Goal: Task Accomplishment & Management: Use online tool/utility

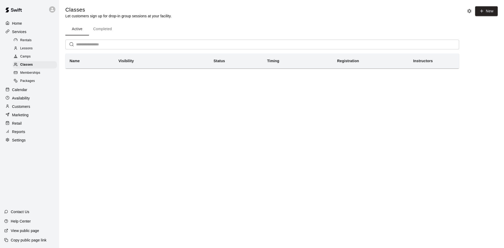
click at [23, 66] on span "Classes" at bounding box center [26, 64] width 13 height 5
click at [20, 69] on link "Classes" at bounding box center [36, 65] width 46 height 8
click at [21, 72] on span "Memberships" at bounding box center [30, 72] width 20 height 5
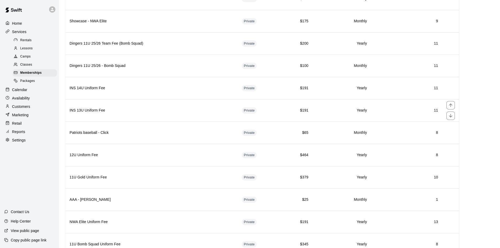
scroll to position [1092, 0]
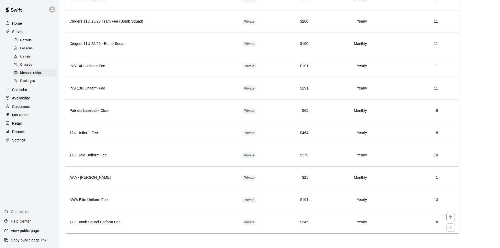
click at [355, 204] on td "8" at bounding box center [406, 222] width 71 height 22
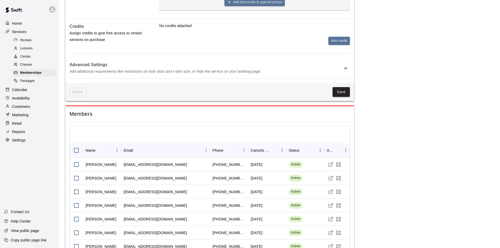
scroll to position [293, 0]
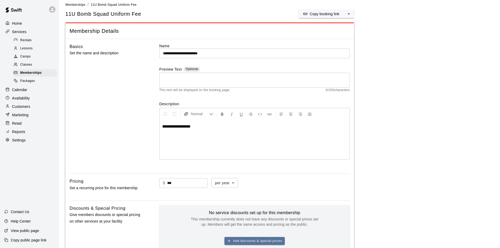
scroll to position [0, 0]
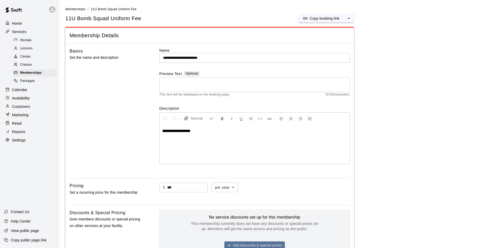
click at [35, 72] on div "Memberships" at bounding box center [35, 72] width 44 height 7
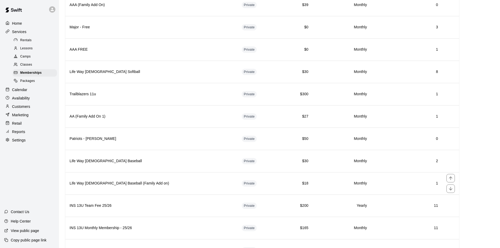
scroll to position [551, 0]
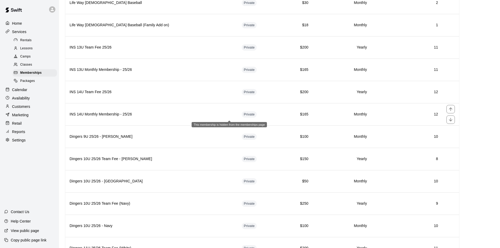
click at [242, 114] on span "Private" at bounding box center [249, 114] width 15 height 5
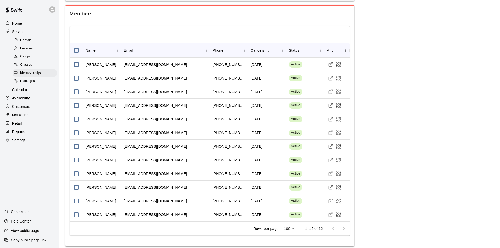
scroll to position [371, 0]
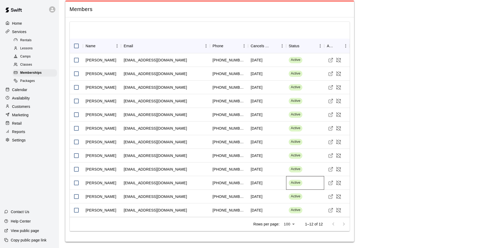
click at [294, 185] on span "Active" at bounding box center [296, 182] width 14 height 5
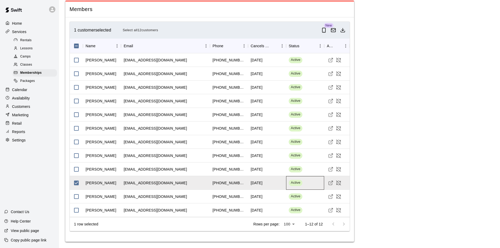
click at [308, 185] on div "Active" at bounding box center [305, 183] width 38 height 14
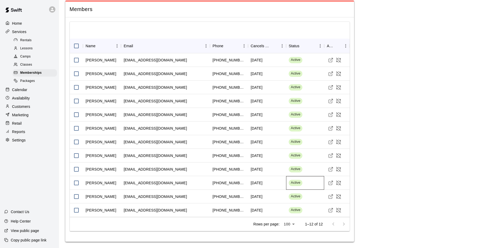
click at [308, 185] on div "Active" at bounding box center [305, 183] width 38 height 14
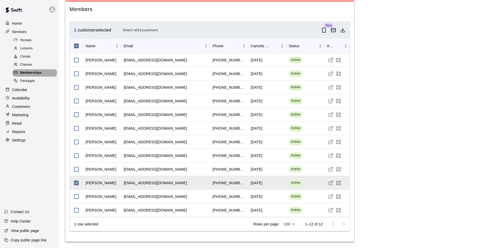
click at [38, 73] on span "Memberships" at bounding box center [31, 72] width 22 height 5
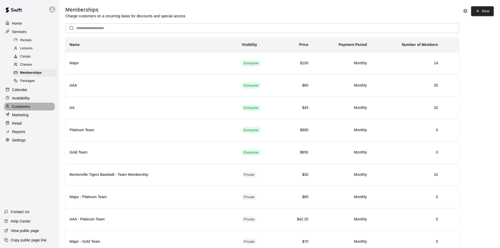
click at [31, 111] on div "Customers" at bounding box center [29, 107] width 51 height 8
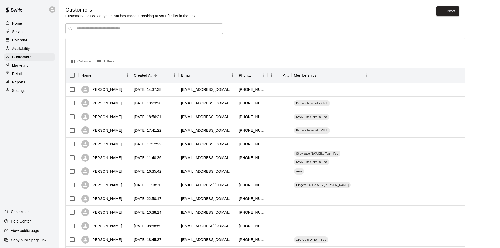
click at [15, 31] on p "Services" at bounding box center [19, 31] width 14 height 5
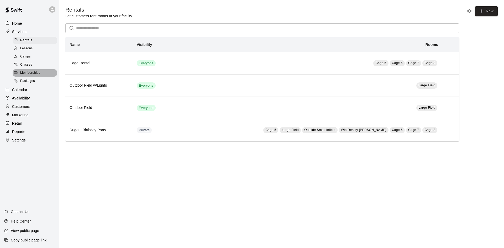
click at [25, 77] on div "Memberships" at bounding box center [35, 72] width 44 height 7
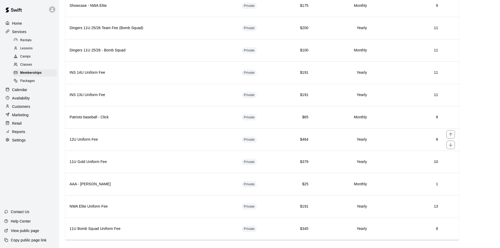
scroll to position [1092, 0]
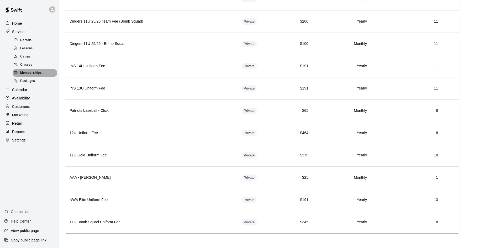
click at [33, 75] on span "Memberships" at bounding box center [31, 72] width 22 height 5
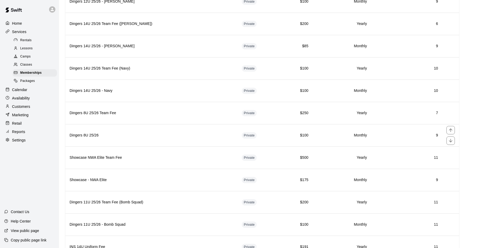
scroll to position [908, 0]
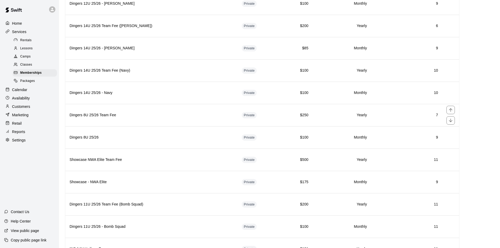
click at [152, 119] on th "Dingers 8U 25/26 Team Fee" at bounding box center [151, 115] width 172 height 22
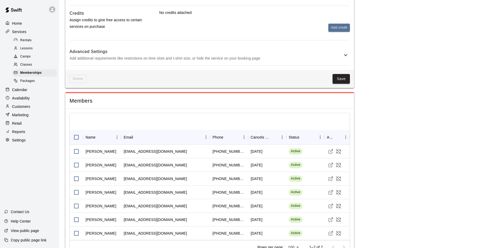
scroll to position [280, 0]
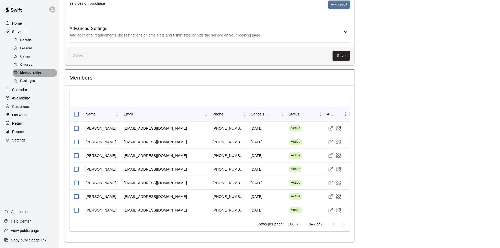
click at [29, 75] on span "Memberships" at bounding box center [31, 72] width 22 height 5
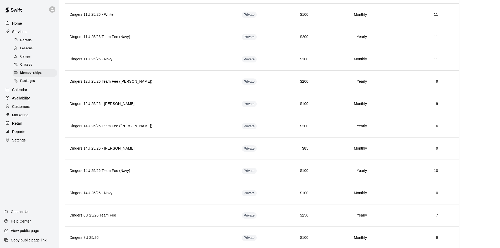
scroll to position [840, 0]
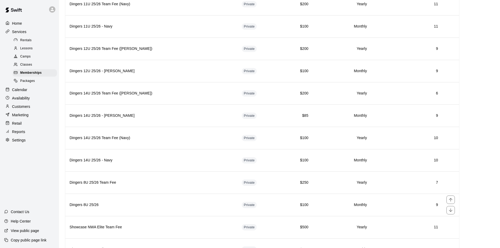
click at [254, 202] on td "Private" at bounding box center [260, 205] width 44 height 22
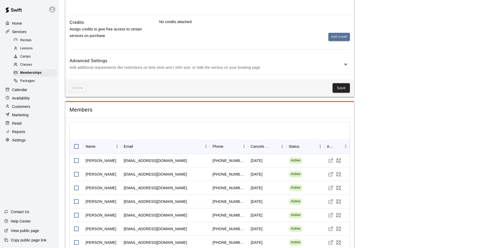
scroll to position [330, 0]
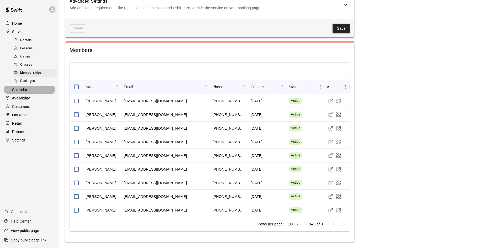
click at [16, 92] on p "Calendar" at bounding box center [19, 89] width 15 height 5
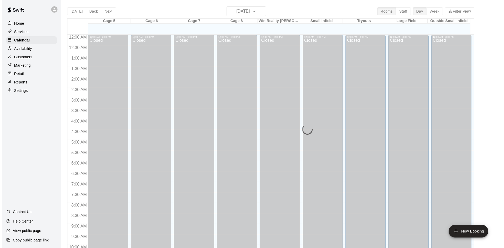
scroll to position [234, 0]
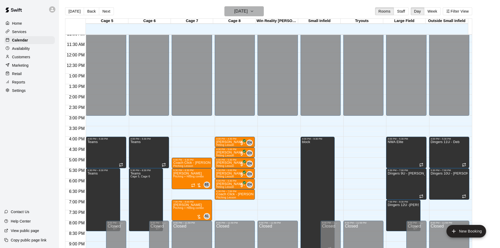
click at [247, 13] on h6 "[DATE]" at bounding box center [240, 11] width 13 height 7
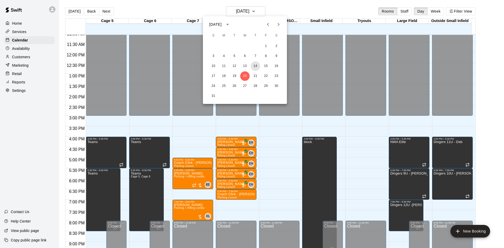
click at [254, 71] on div "10 11 12 13 14 15 16" at bounding box center [245, 65] width 84 height 9
click at [255, 77] on button "21" at bounding box center [255, 75] width 9 height 9
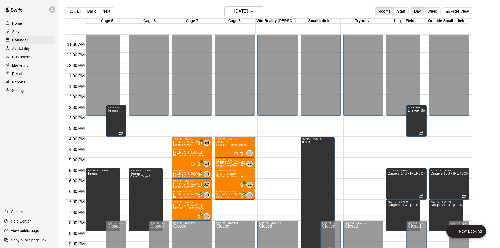
click at [236, 203] on div "12:00 AM – 3:00 PM Closed 4:00 PM – 5:00 PM Ty March Pitching + Hitting combo B…" at bounding box center [235, 53] width 40 height 504
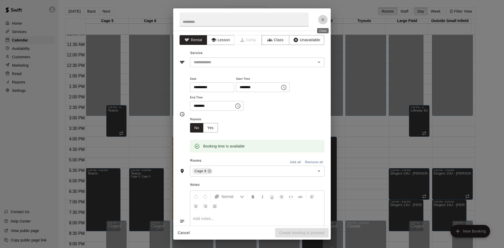
click at [323, 19] on icon "Close" at bounding box center [322, 19] width 3 height 3
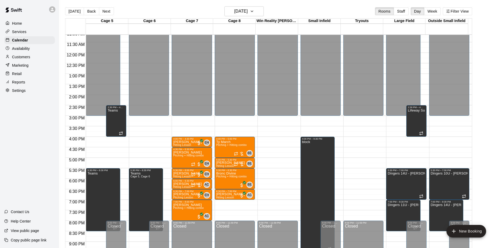
click at [259, 16] on div "[DATE] Back [DATE][DATE] Rooms Staff Day Week Filter View" at bounding box center [268, 12] width 407 height 12
click at [248, 10] on h6 "[DATE]" at bounding box center [240, 11] width 13 height 7
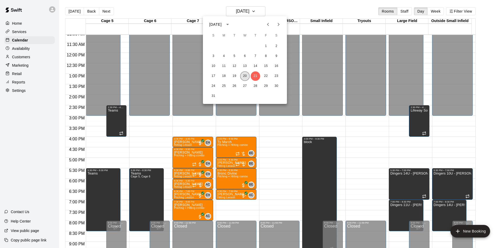
click at [247, 73] on button "20" at bounding box center [244, 75] width 9 height 9
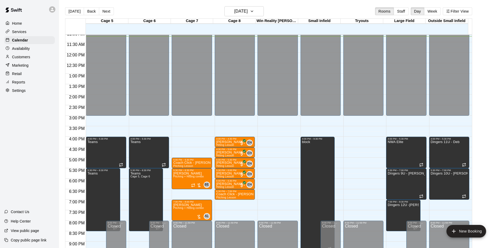
click at [226, 192] on div "6:30 PM – 7:00 PM" at bounding box center [234, 191] width 37 height 3
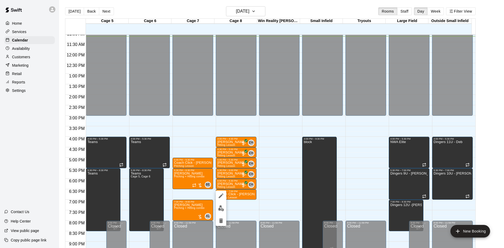
click at [283, 187] on div at bounding box center [252, 124] width 504 height 248
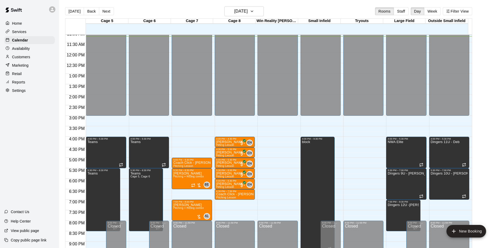
click at [251, 194] on p "Coach Click - [PERSON_NAME] [PERSON_NAME]" at bounding box center [234, 194] width 37 height 0
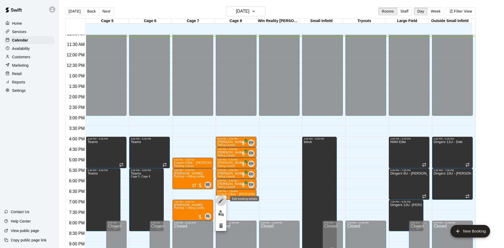
click at [223, 201] on icon "edit" at bounding box center [221, 201] width 6 height 6
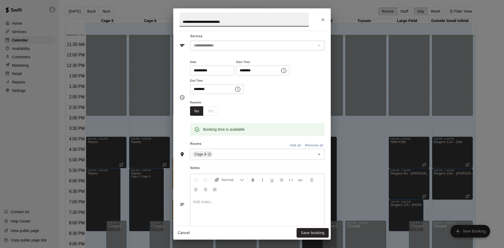
scroll to position [70, 0]
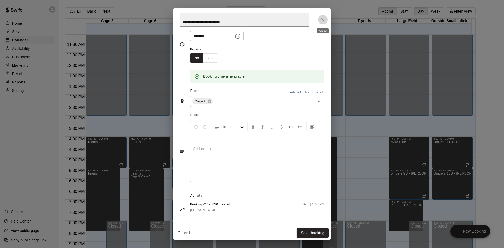
click at [321, 21] on icon "Close" at bounding box center [322, 19] width 5 height 5
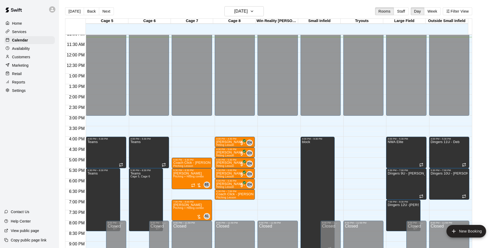
click at [199, 161] on div "5:00 PM – 5:30 PM" at bounding box center [191, 160] width 37 height 3
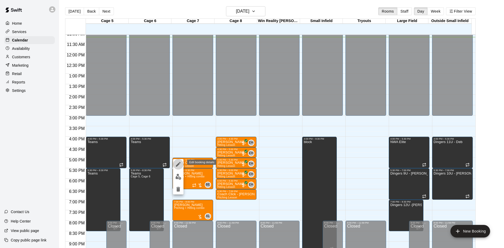
click at [176, 163] on icon "edit" at bounding box center [178, 164] width 6 height 6
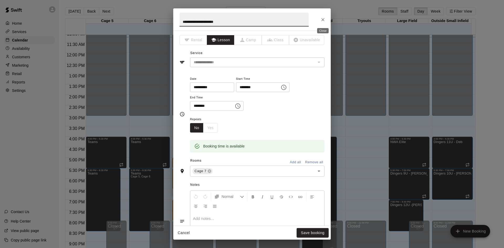
click at [324, 21] on icon "Close" at bounding box center [322, 19] width 3 height 3
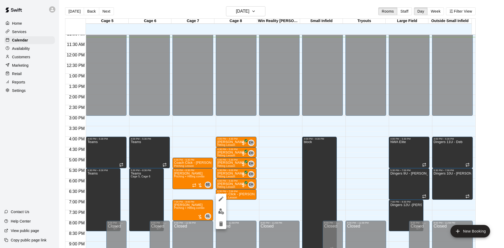
click at [270, 175] on div at bounding box center [252, 124] width 504 height 248
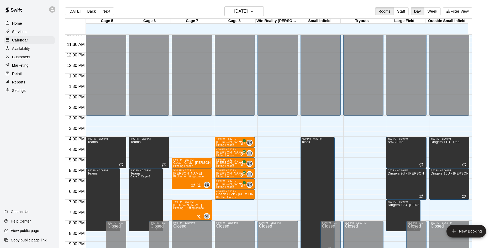
click at [194, 163] on p "Coach Click - [PERSON_NAME]" at bounding box center [191, 163] width 37 height 0
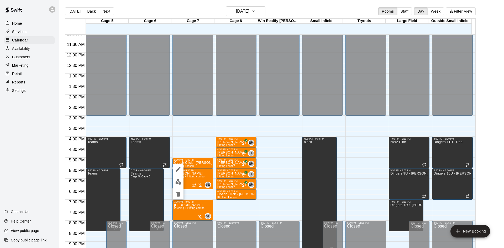
click at [192, 164] on div at bounding box center [252, 124] width 504 height 248
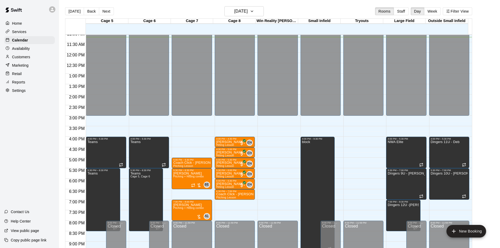
click at [192, 163] on p "Coach Click - [PERSON_NAME]" at bounding box center [191, 163] width 37 height 0
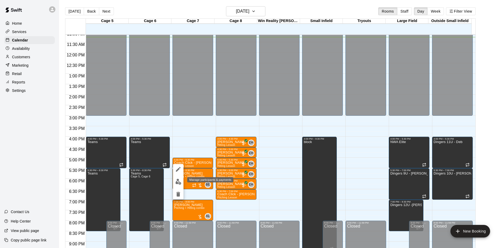
click at [178, 185] on img "edit" at bounding box center [178, 182] width 6 height 6
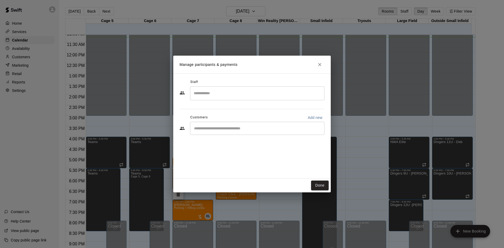
click at [242, 95] on input "Search staff" at bounding box center [257, 93] width 130 height 9
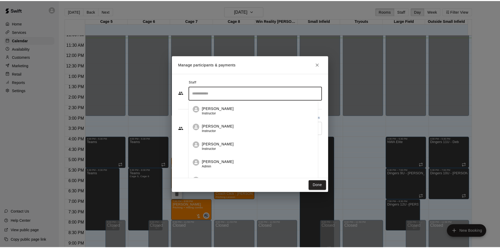
scroll to position [0, 0]
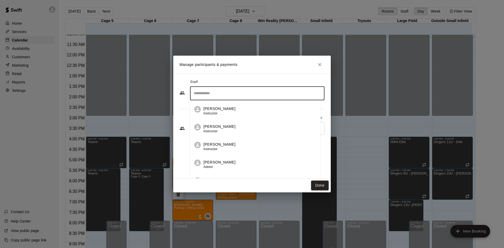
click at [238, 109] on div "Austin Click Instructor" at bounding box center [259, 111] width 113 height 10
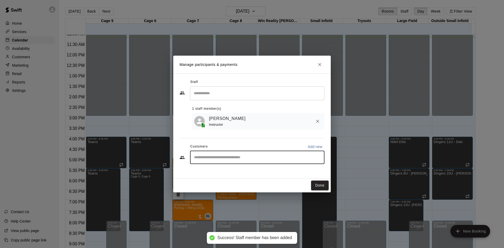
click at [239, 160] on input "Start typing to search customers..." at bounding box center [257, 157] width 130 height 5
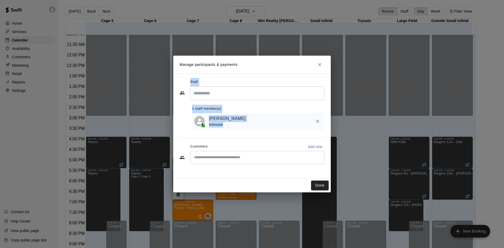
drag, startPoint x: 244, startPoint y: 67, endPoint x: 399, endPoint y: 104, distance: 159.0
click at [355, 97] on div "Manage participants & payments Staff ​ 1 staff member(s) [PERSON_NAME] Instruct…" at bounding box center [252, 124] width 504 height 248
click at [278, 159] on input "Start typing to search customers..." at bounding box center [257, 157] width 130 height 5
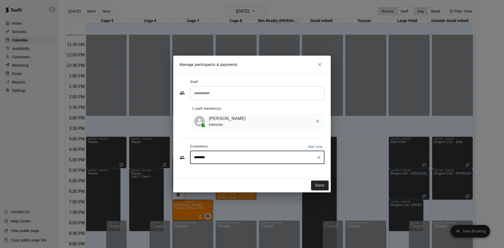
type input "*********"
click at [320, 157] on icon "Clear" at bounding box center [318, 157] width 5 height 5
click at [317, 66] on icon "Close" at bounding box center [319, 64] width 5 height 5
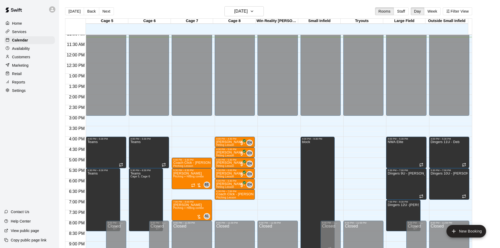
click at [199, 159] on div "5:00 PM – 5:30 PM Coach Click - [PERSON_NAME]" at bounding box center [192, 163] width 40 height 11
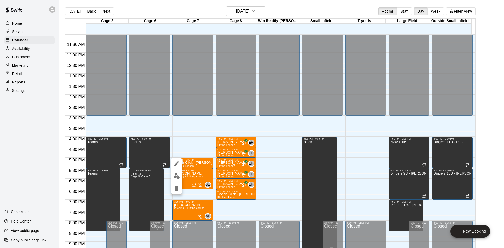
click at [210, 127] on div at bounding box center [252, 124] width 504 height 248
